Goal: Subscribe to service/newsletter

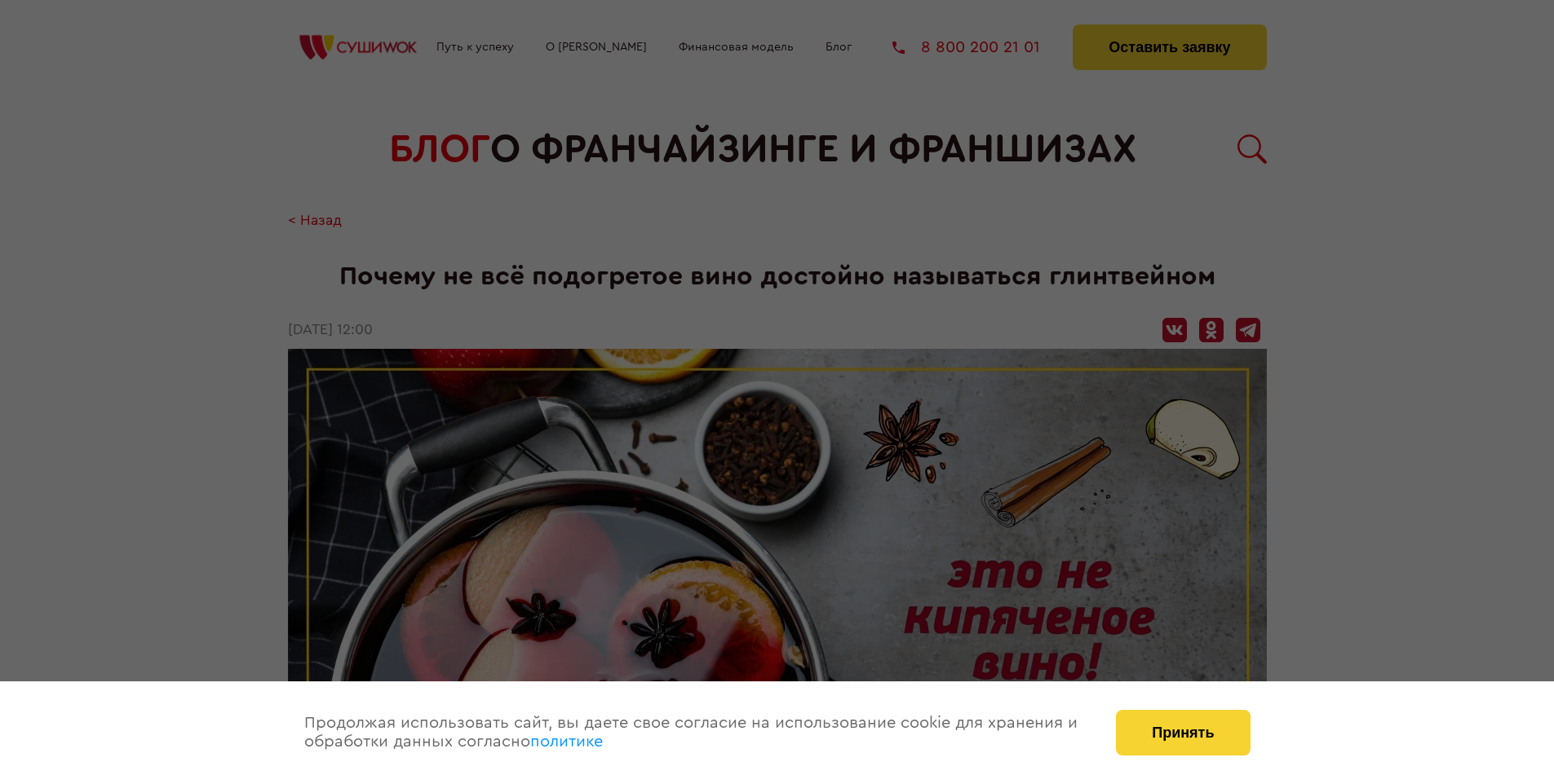
scroll to position [1789, 0]
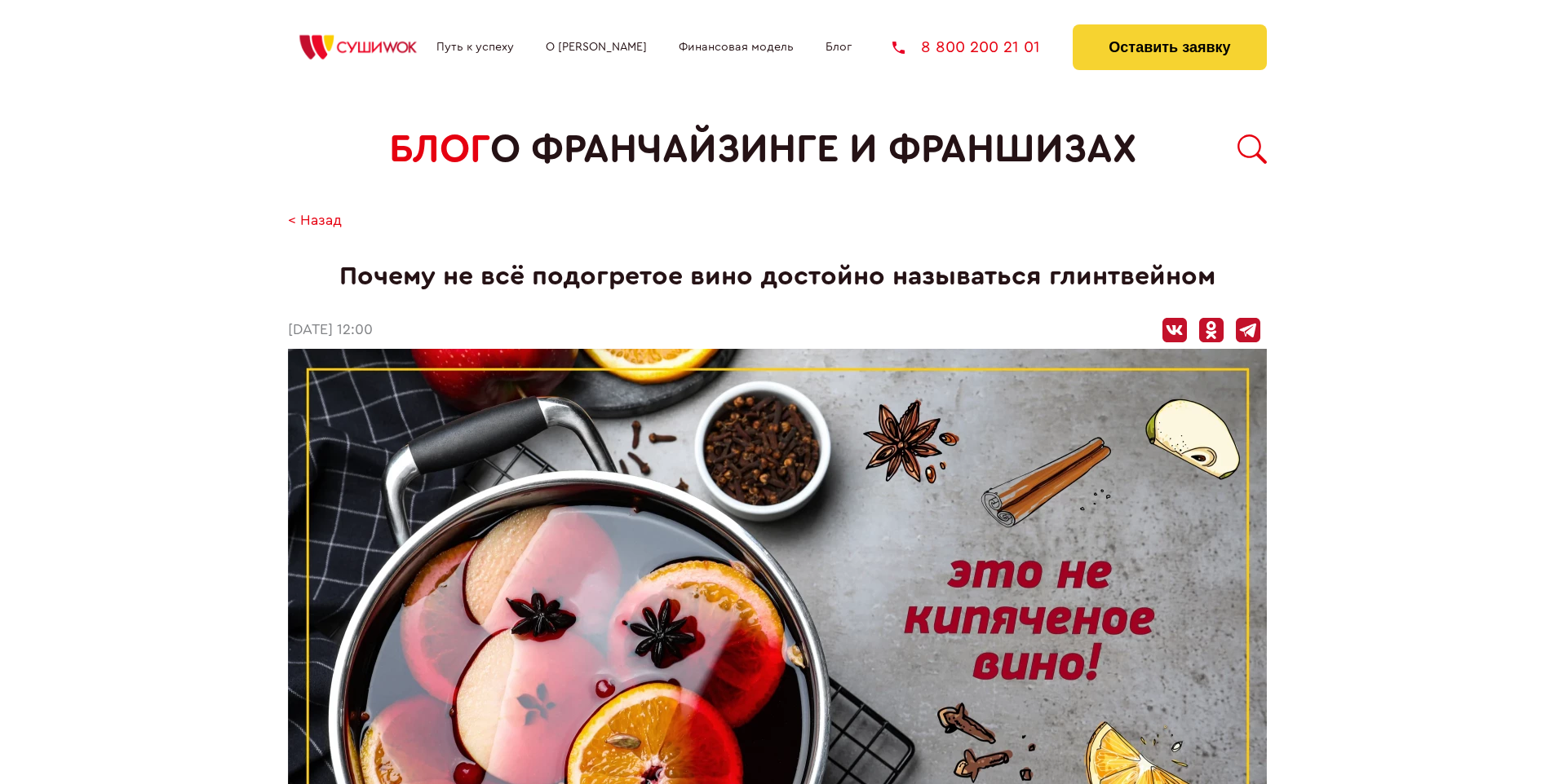
scroll to position [1789, 0]
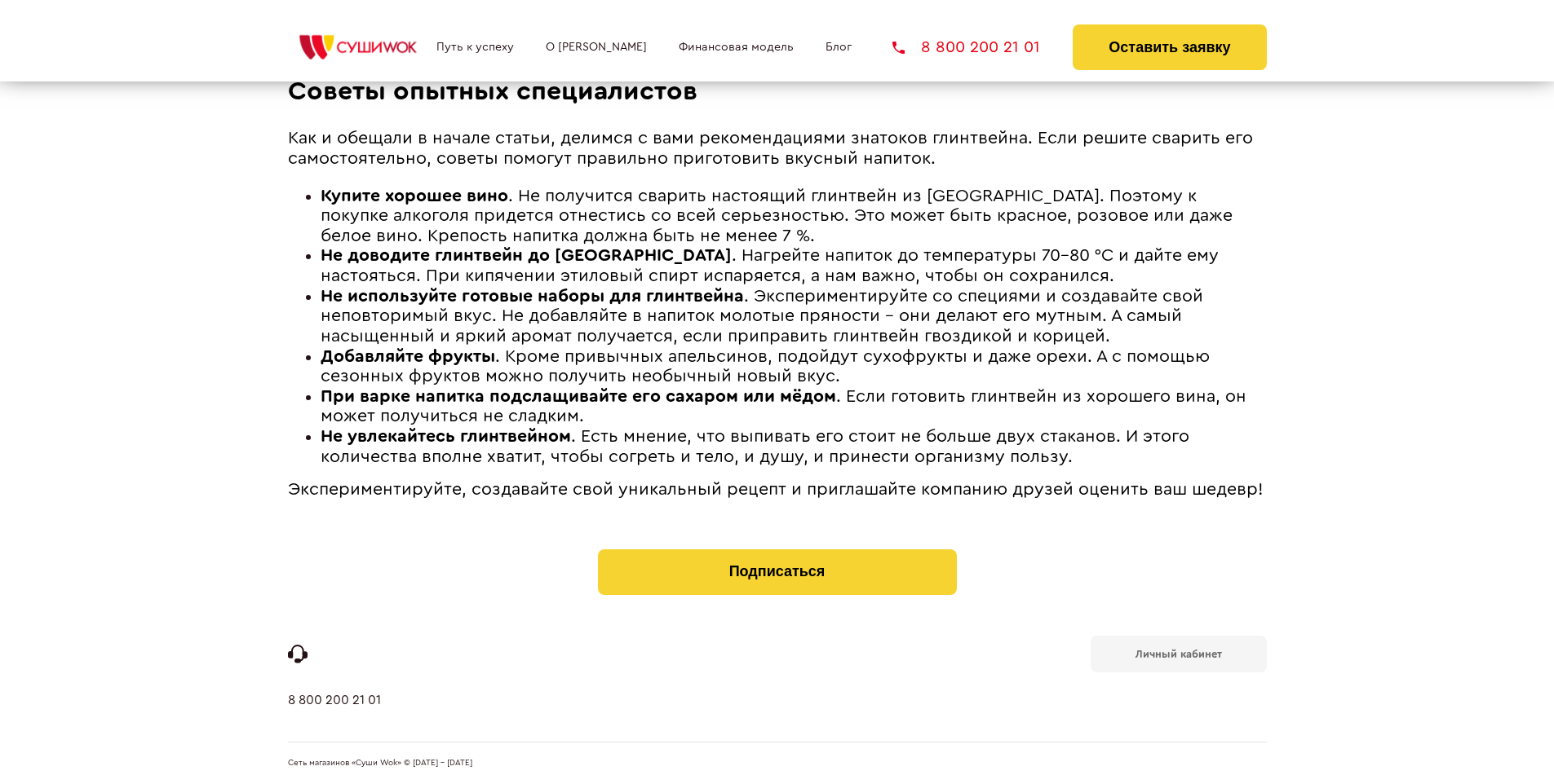
click at [1177, 652] on b "Личный кабинет" at bounding box center [1178, 654] width 87 height 11
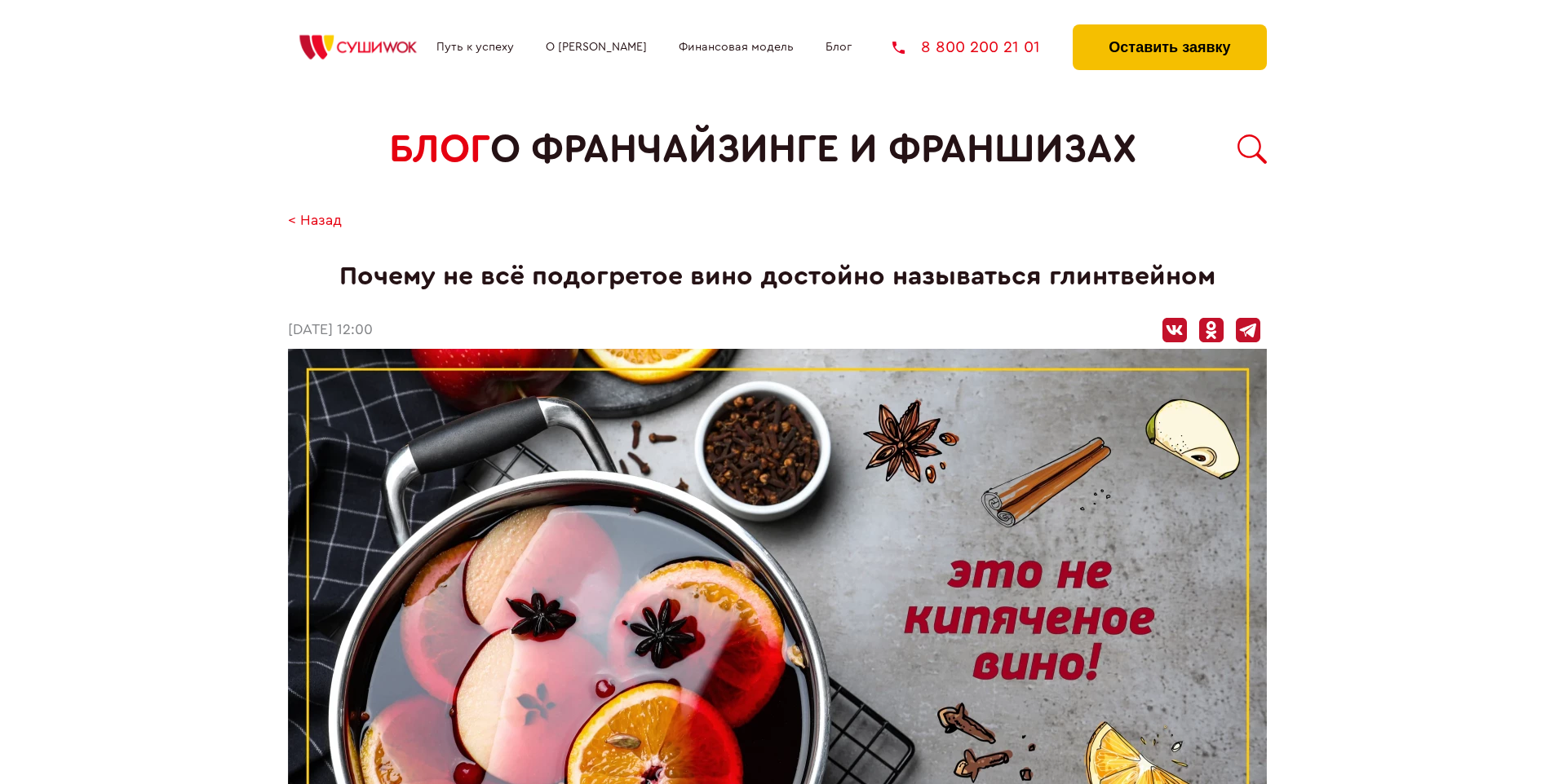
click at [1169, 28] on button "Оставить заявку" at bounding box center [1169, 47] width 193 height 46
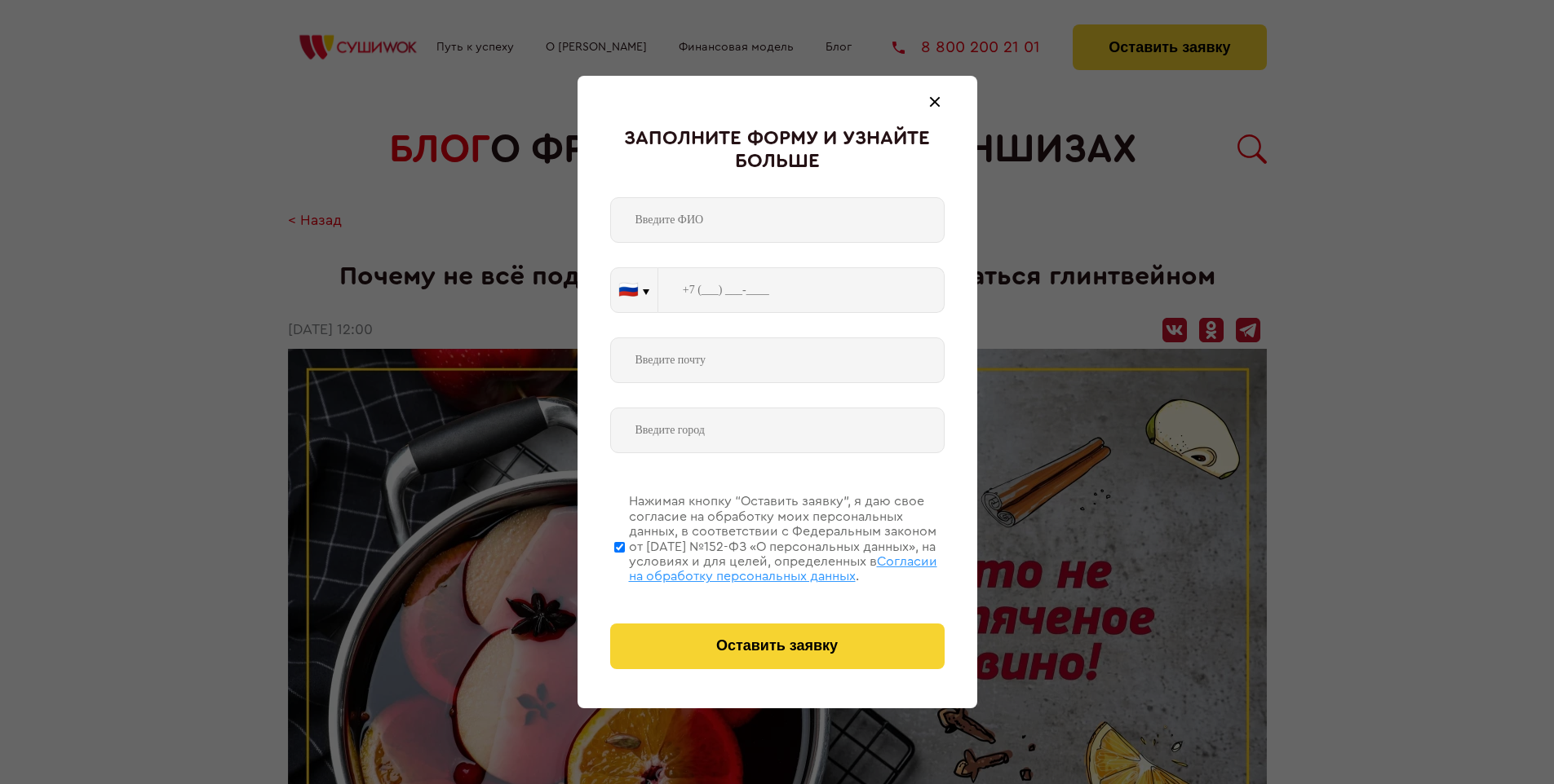
click at [756, 567] on span "Согласии на обработку персональных данных" at bounding box center [783, 568] width 308 height 27
click at [624, 567] on input "Нажимая кнопку “Оставить заявку”, я даю свое согласие на обработку моих персона…" at bounding box center [619, 547] width 11 height 131
checkbox input "false"
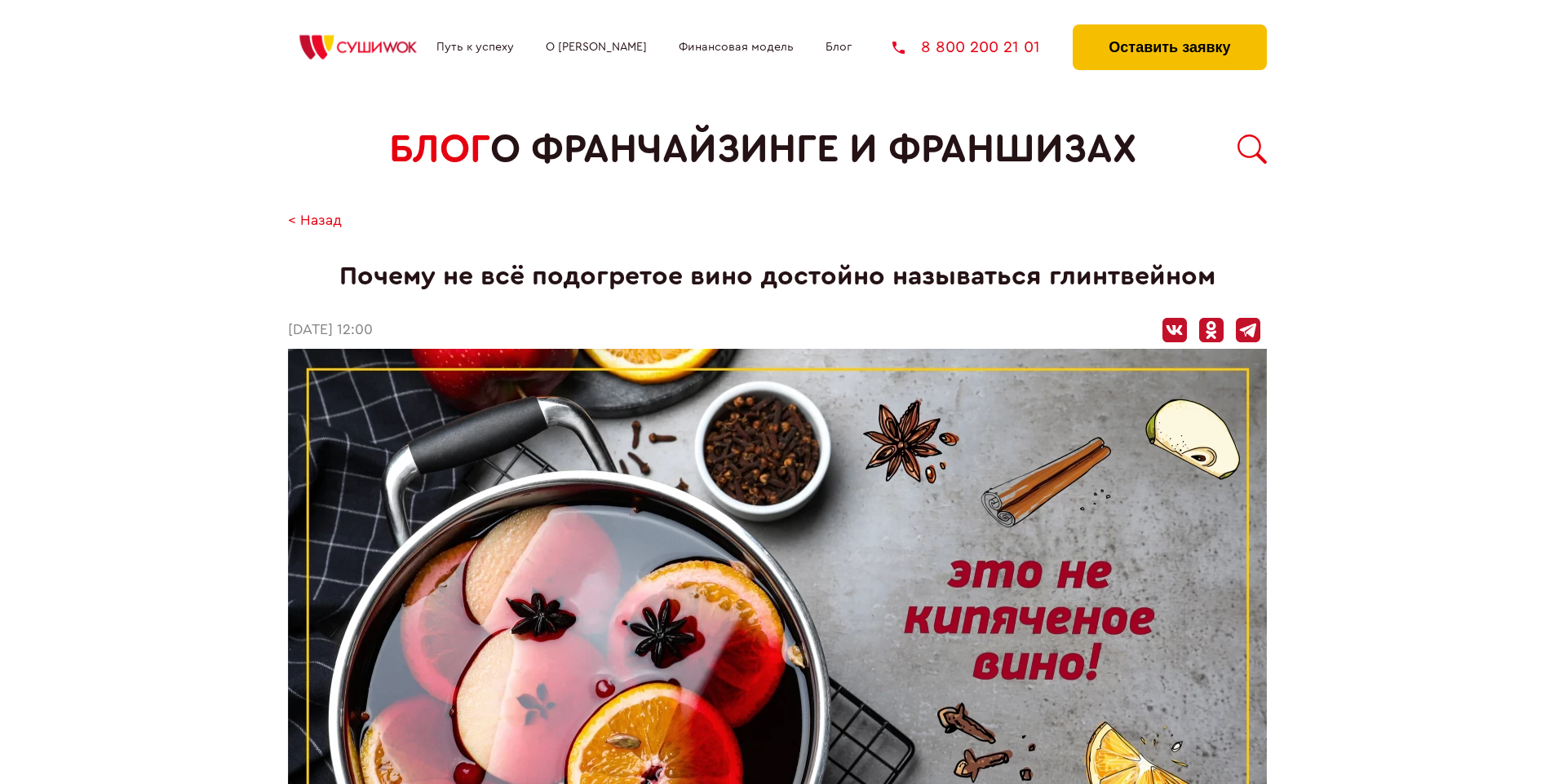
click at [1169, 28] on button "Оставить заявку" at bounding box center [1169, 47] width 193 height 46
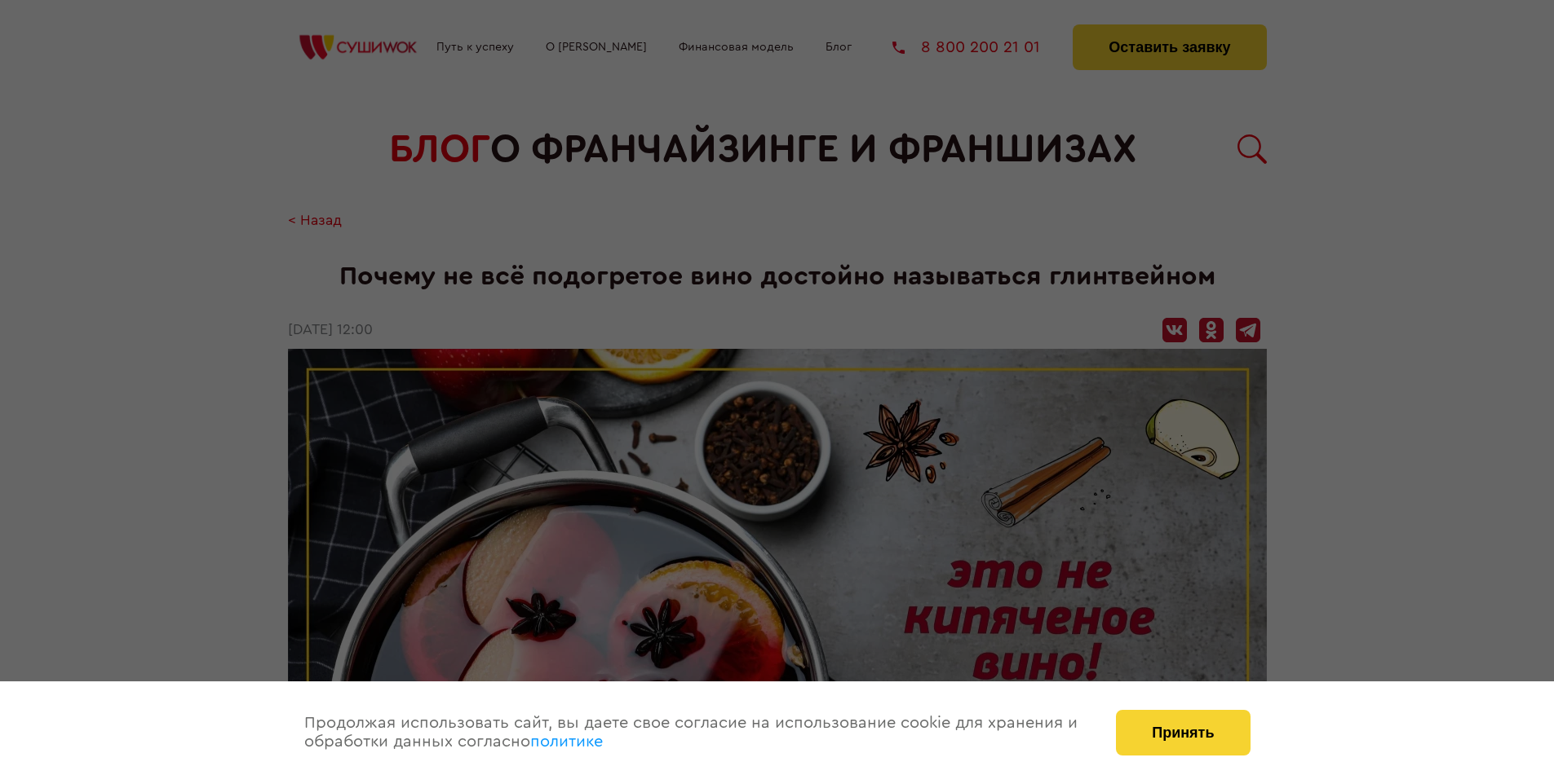
scroll to position [1789, 0]
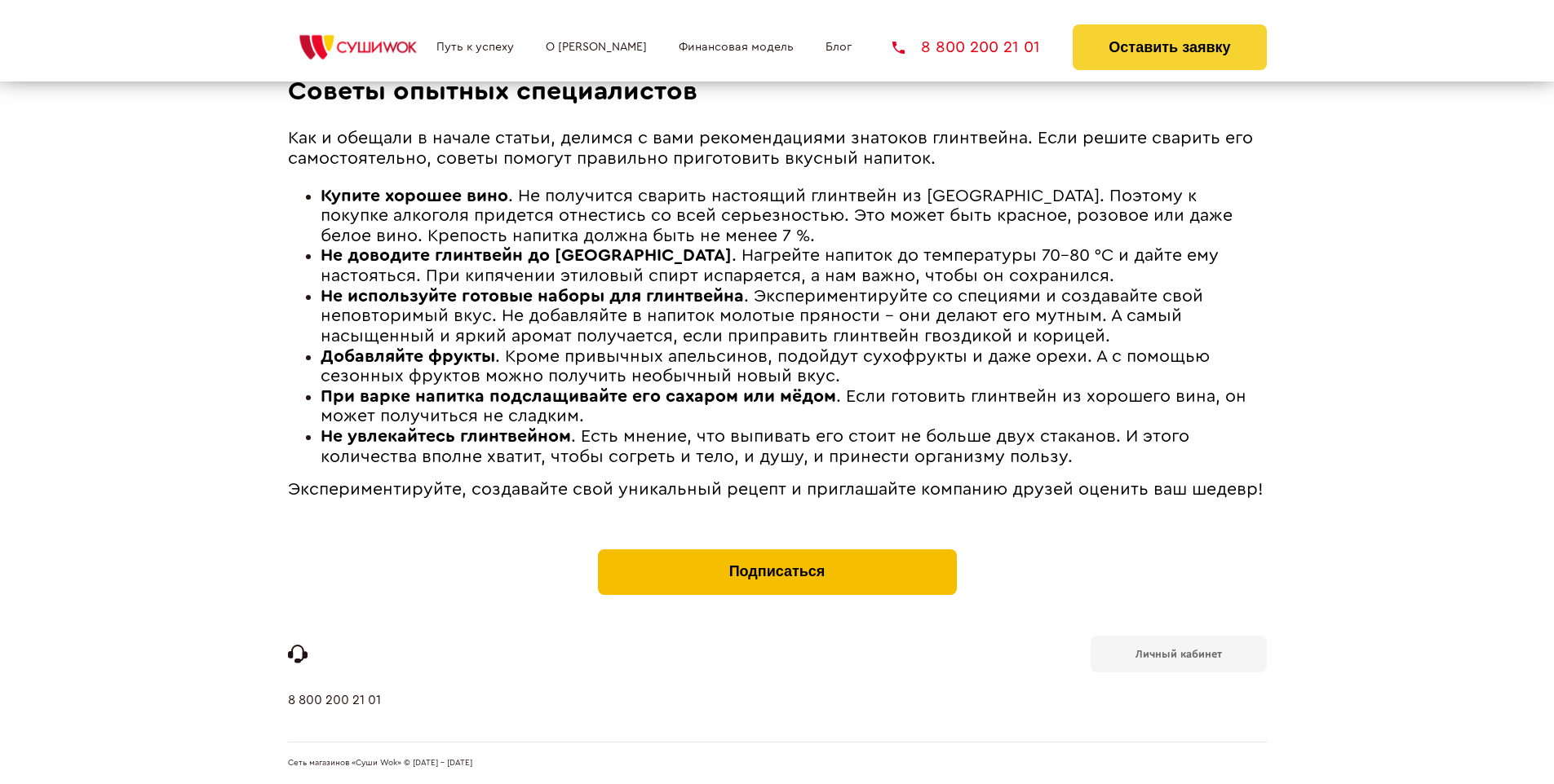
click at [777, 553] on button "Подписаться" at bounding box center [777, 572] width 359 height 46
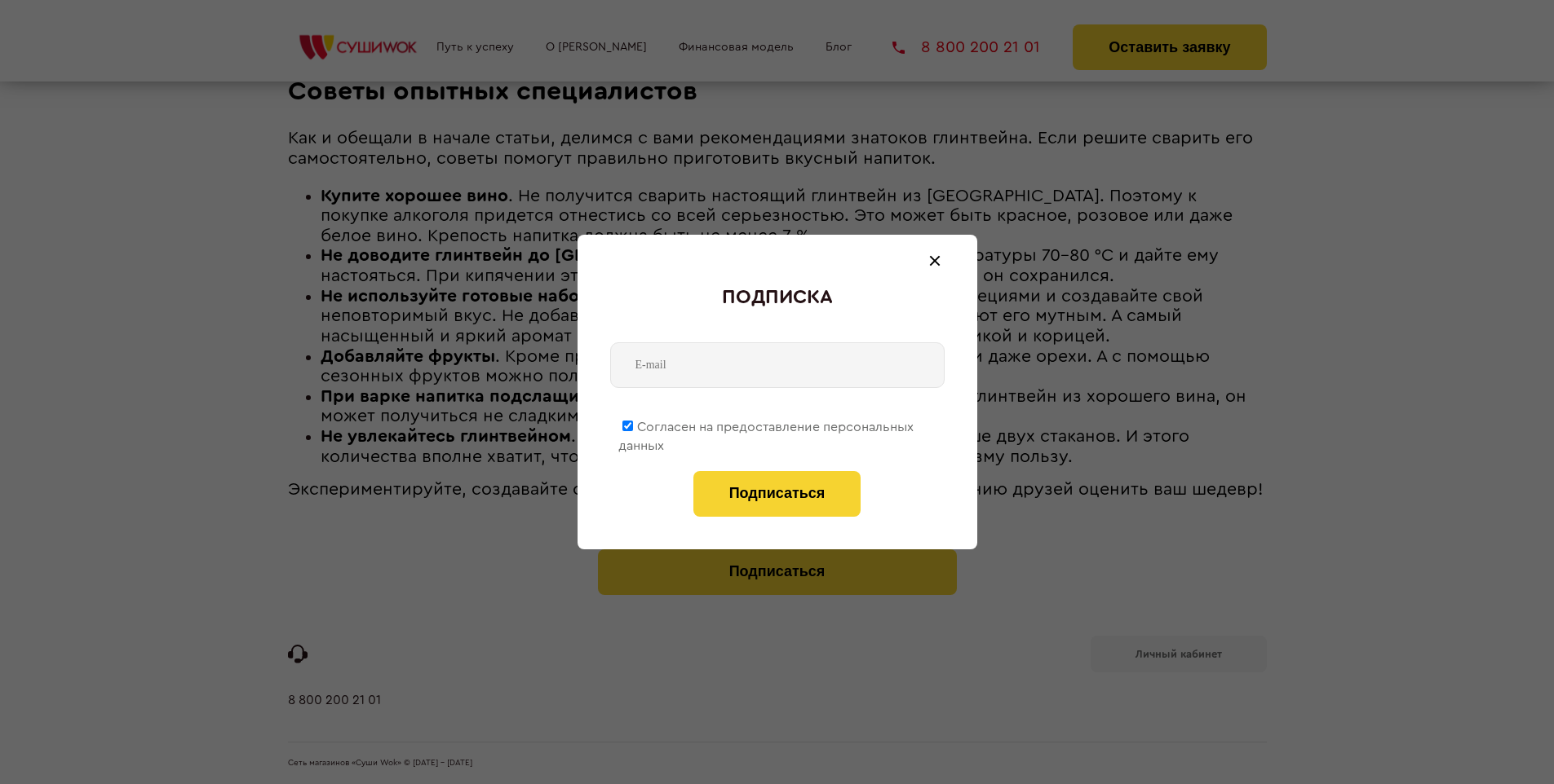
click at [767, 424] on span "Согласен на предоставление персональных данных" at bounding box center [766, 436] width 296 height 32
click at [633, 424] on input "Согласен на предоставление персональных данных" at bounding box center [627, 425] width 11 height 11
checkbox input "false"
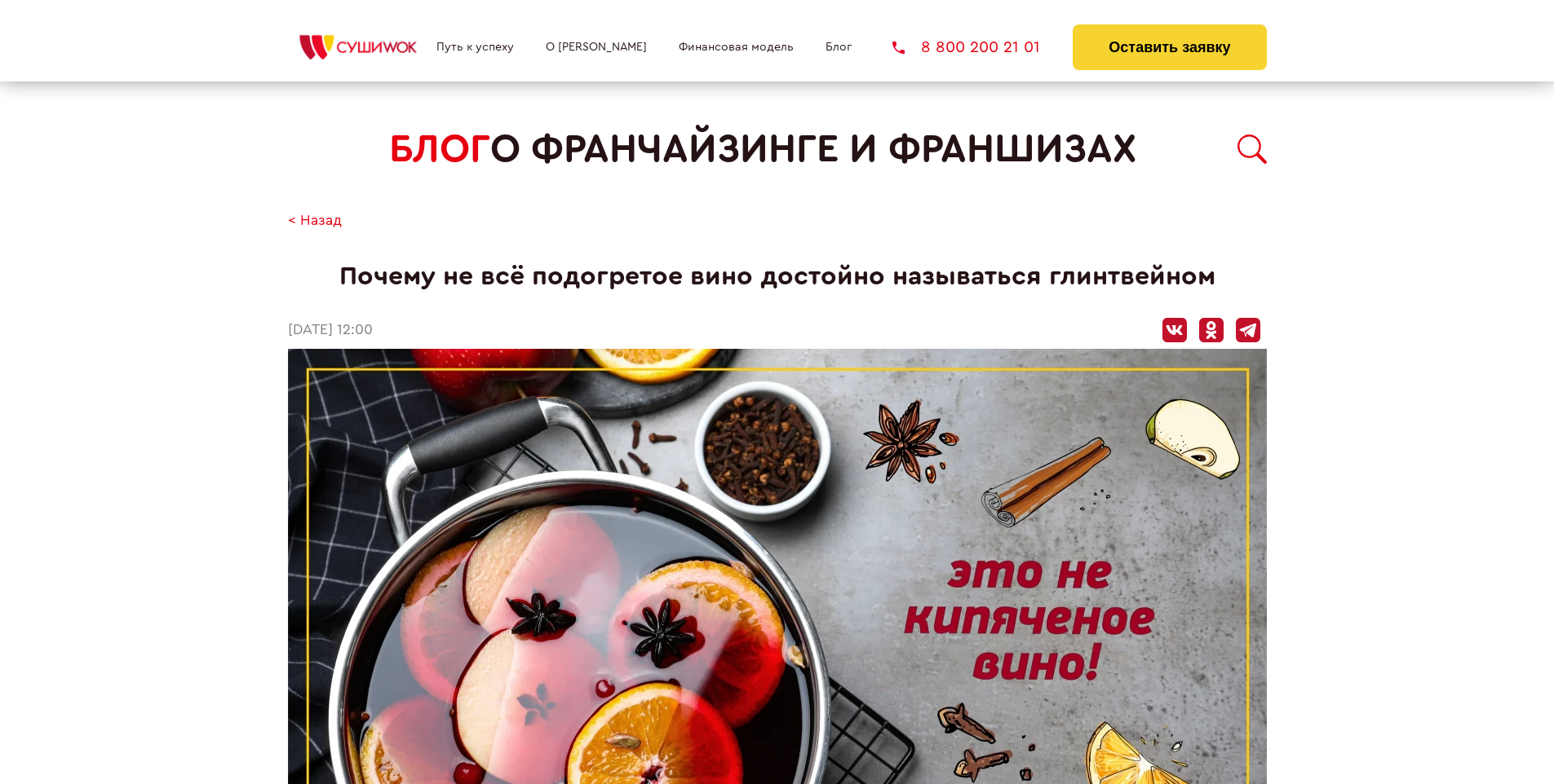
scroll to position [1789, 0]
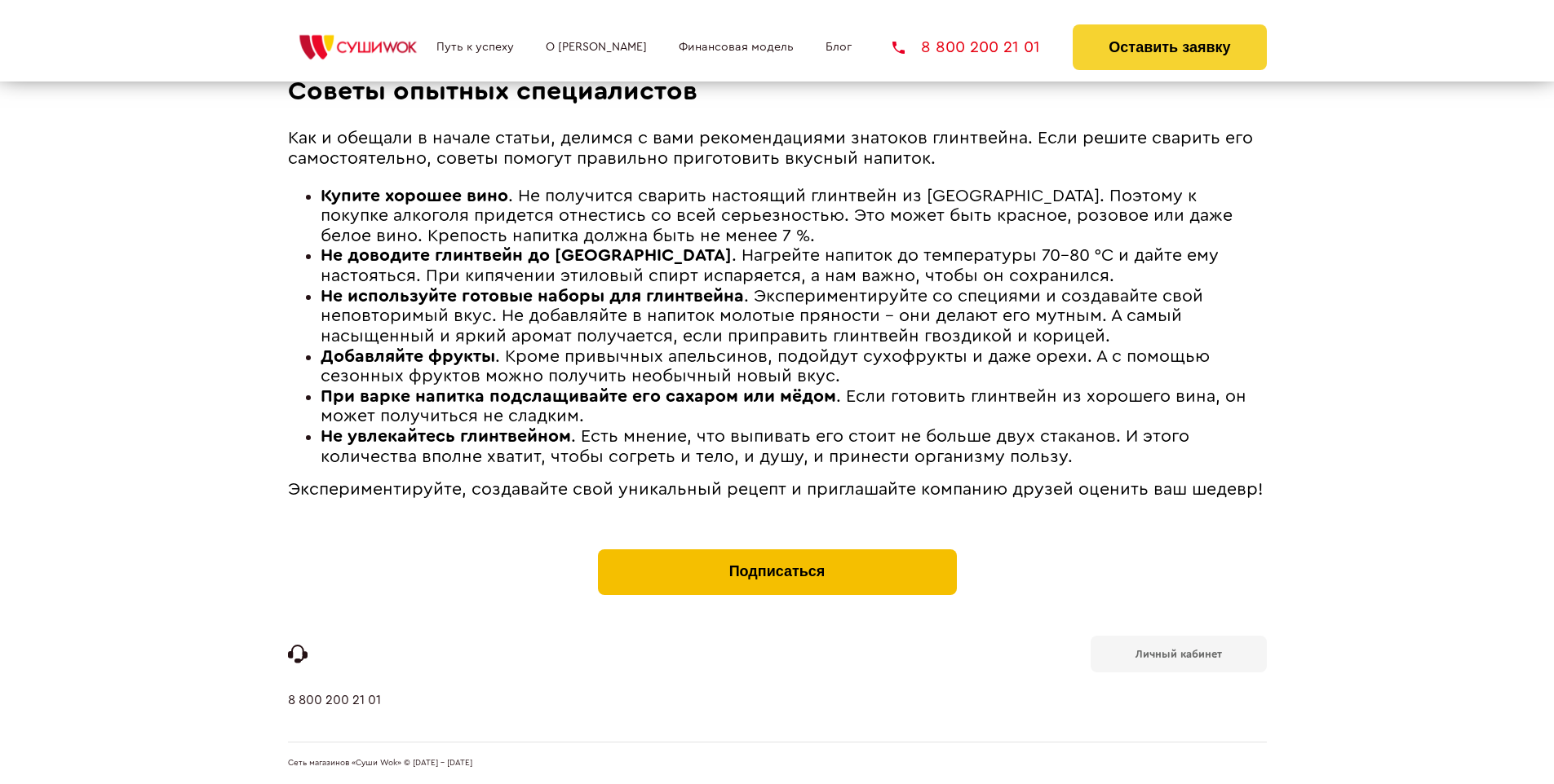
click at [777, 553] on button "Подписаться" at bounding box center [777, 572] width 359 height 46
